Goal: Information Seeking & Learning: Learn about a topic

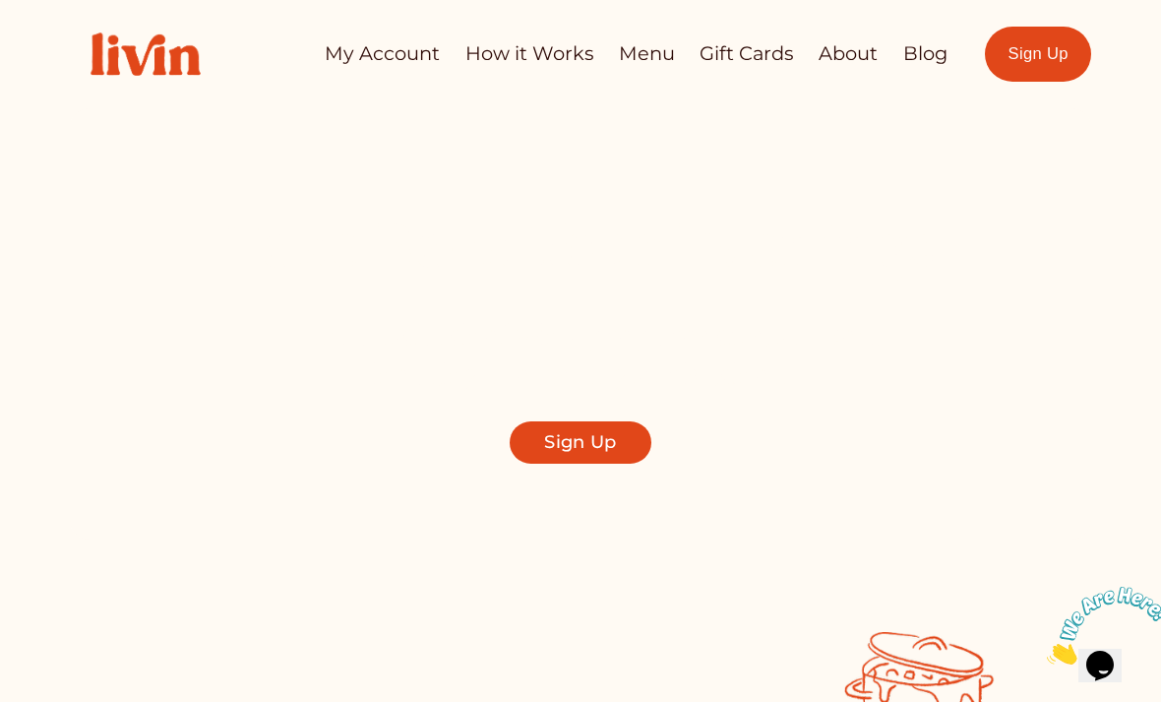
click at [848, 61] on link "About" at bounding box center [848, 53] width 59 height 38
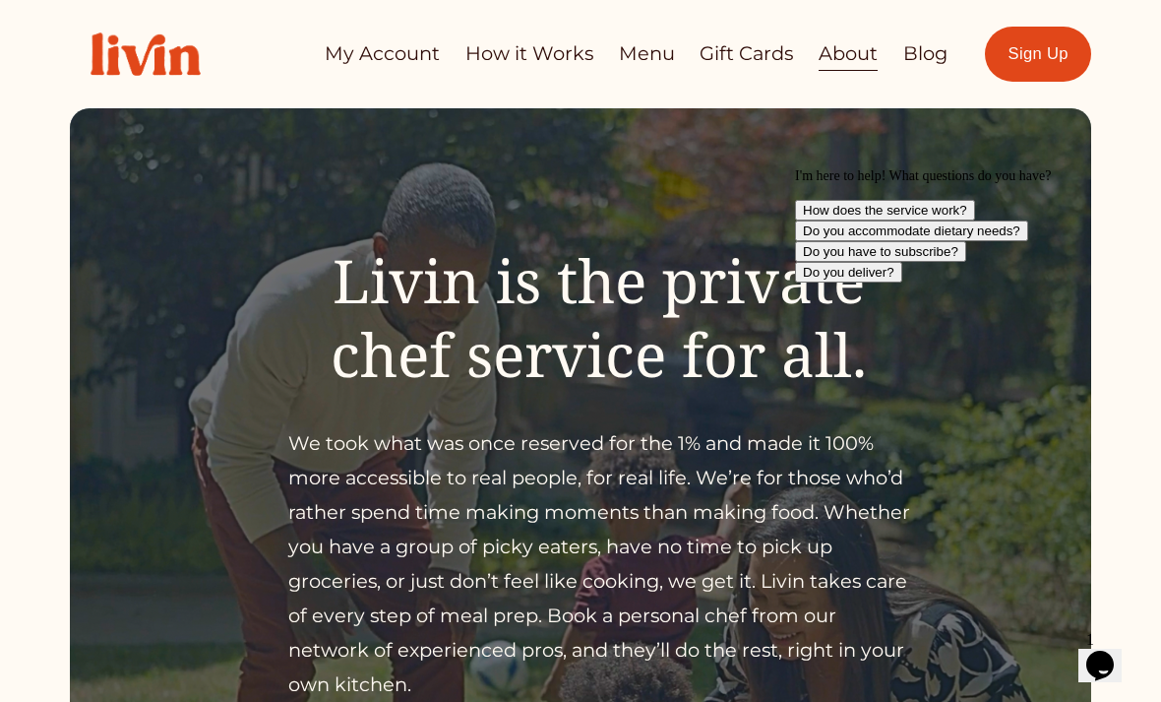
click at [502, 58] on link "How it Works" at bounding box center [529, 53] width 128 height 38
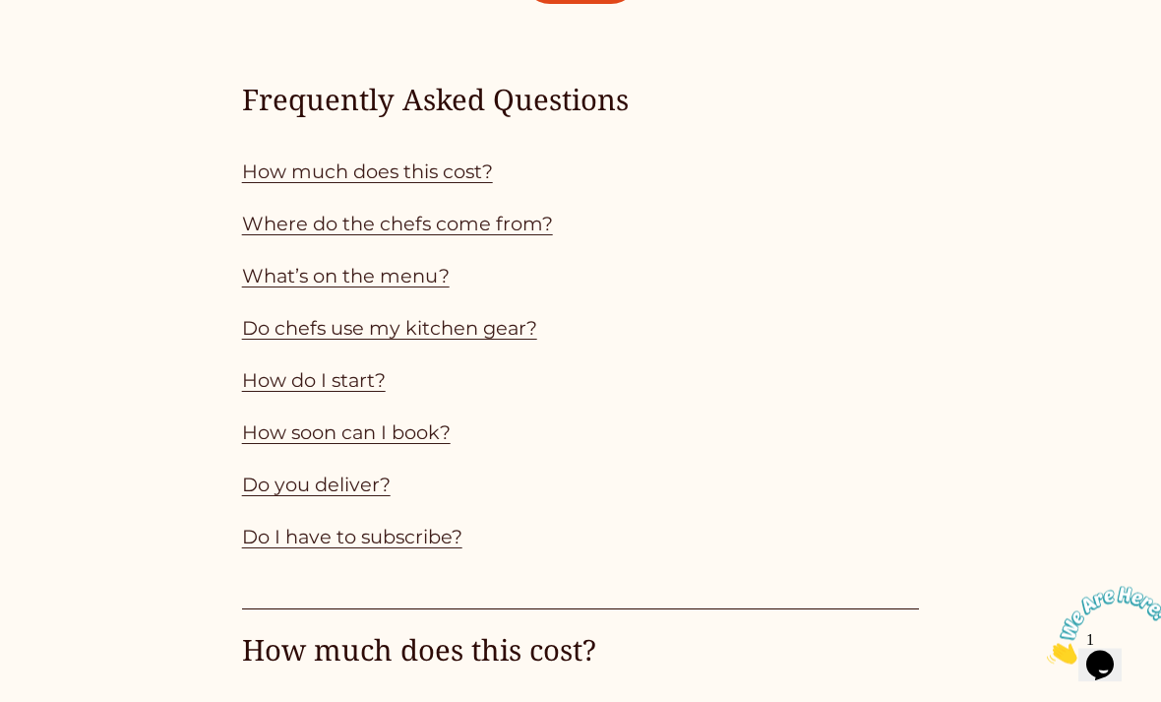
scroll to position [1568, 0]
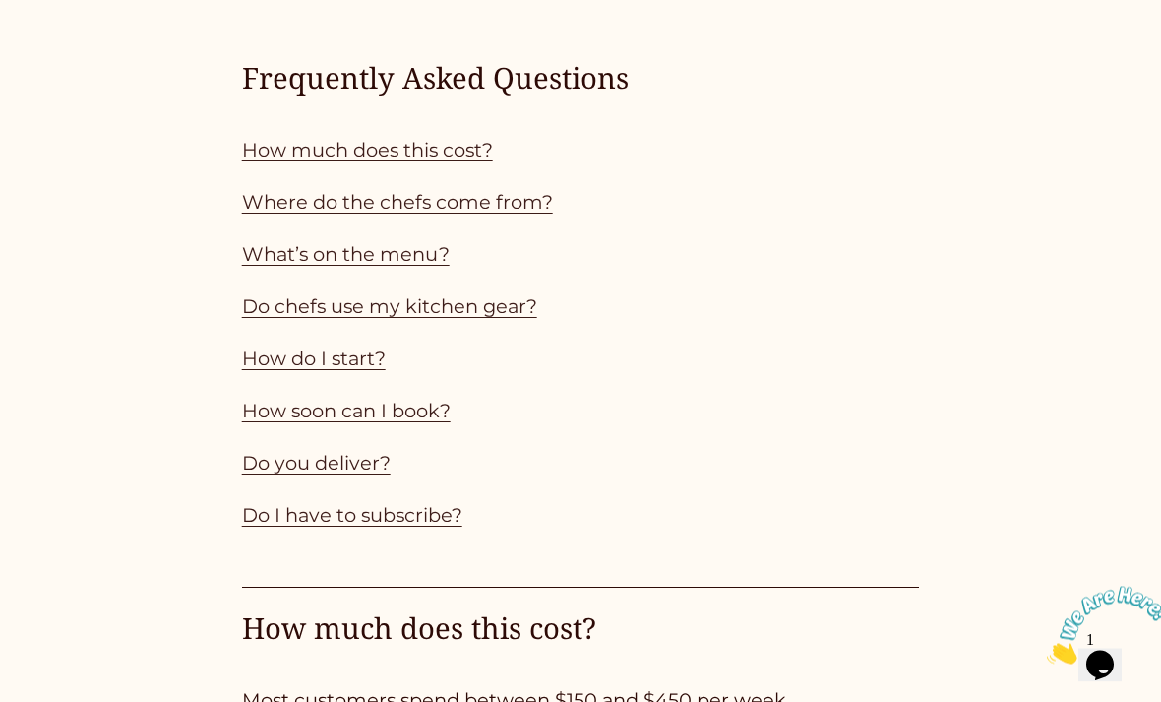
click at [280, 307] on link "Do chefs use my kitchen gear?" at bounding box center [389, 307] width 295 height 24
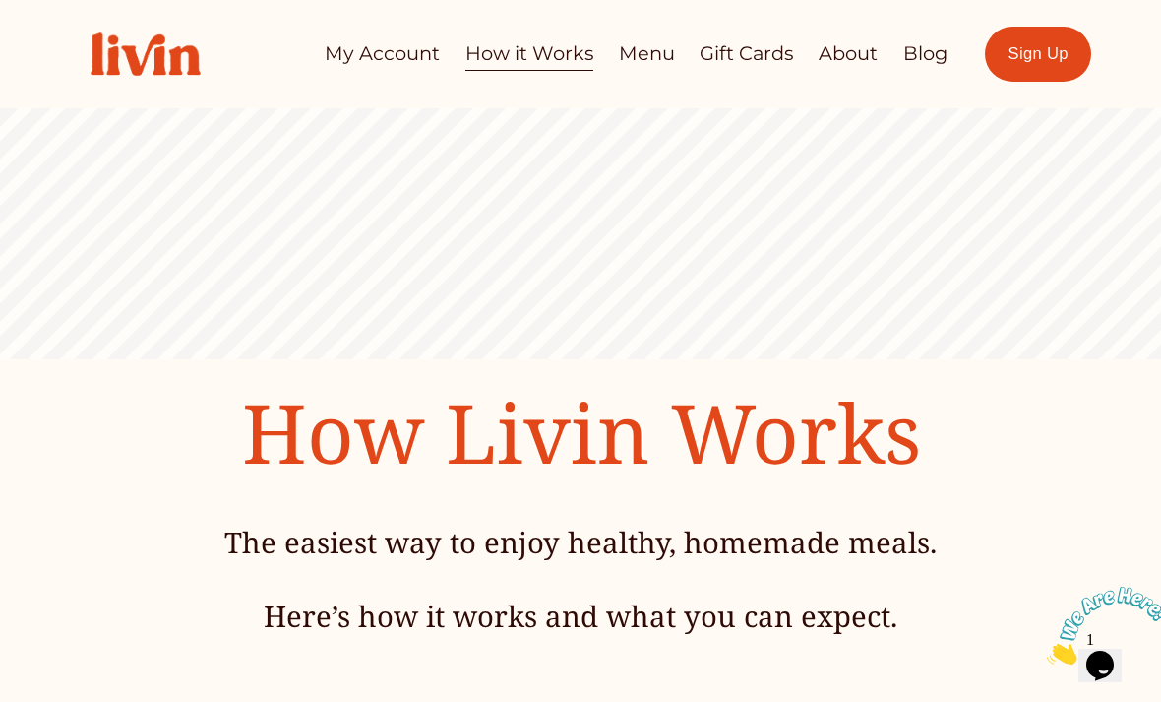
click at [846, 58] on link "About" at bounding box center [848, 53] width 59 height 38
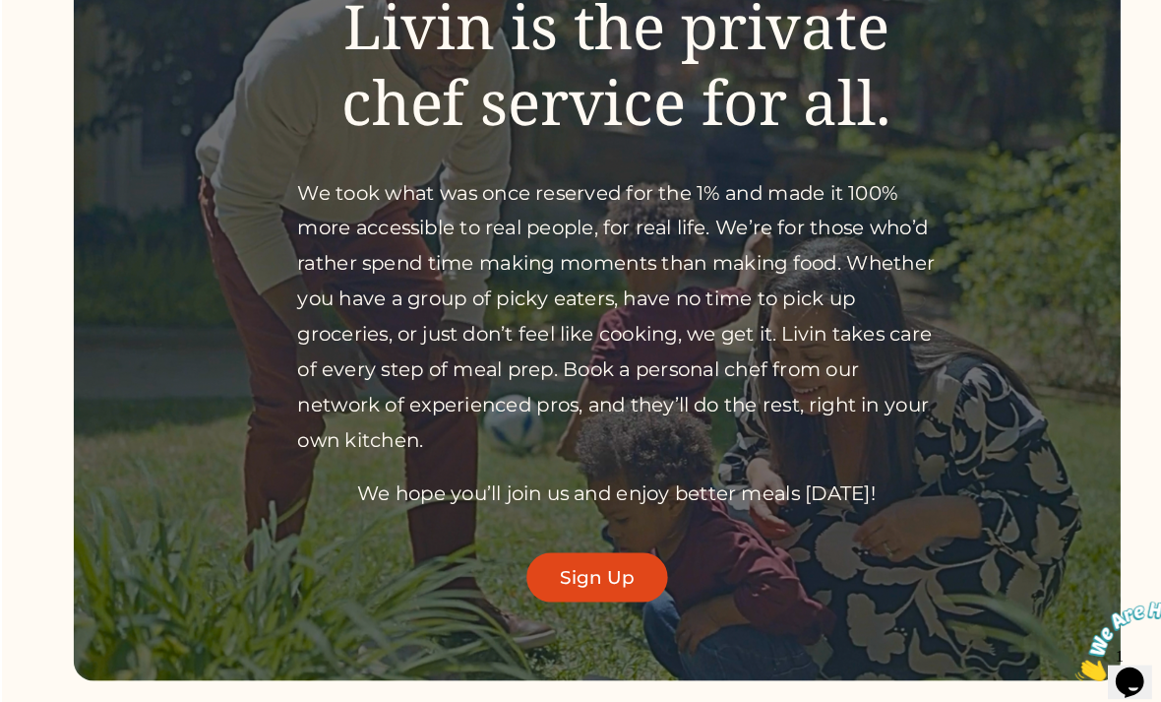
scroll to position [254, 0]
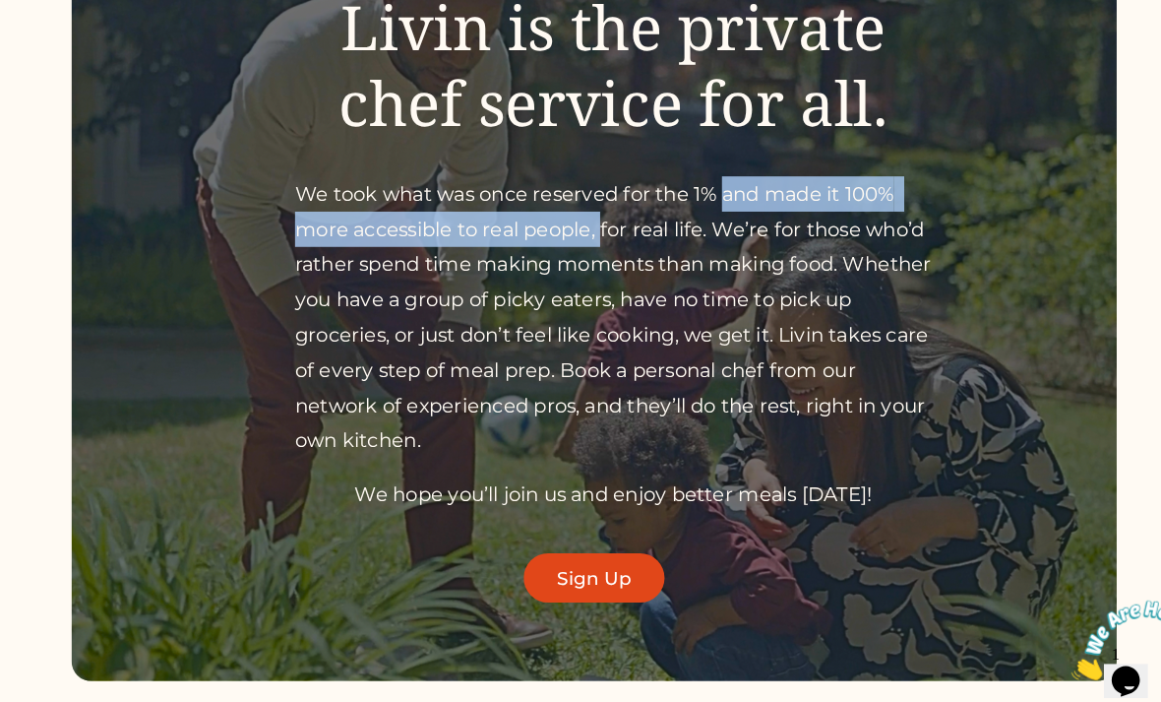
click at [1021, 243] on div "Livin is the private chef service for all. We took what was once reserved for t…" at bounding box center [580, 259] width 1021 height 658
